Goal: Task Accomplishment & Management: Use online tool/utility

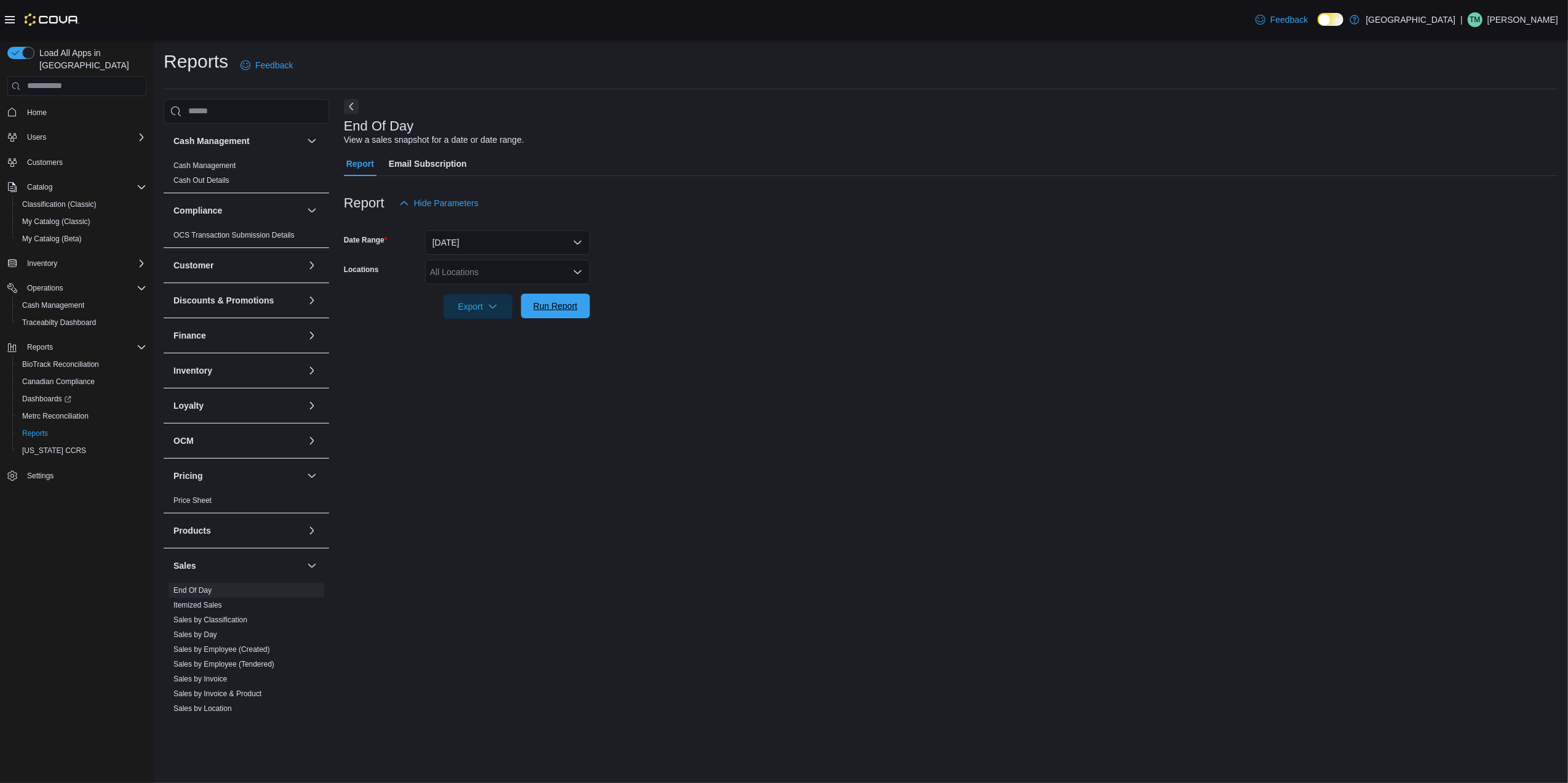
click at [561, 299] on span "Run Report" at bounding box center [555, 306] width 54 height 25
